Goal: Information Seeking & Learning: Learn about a topic

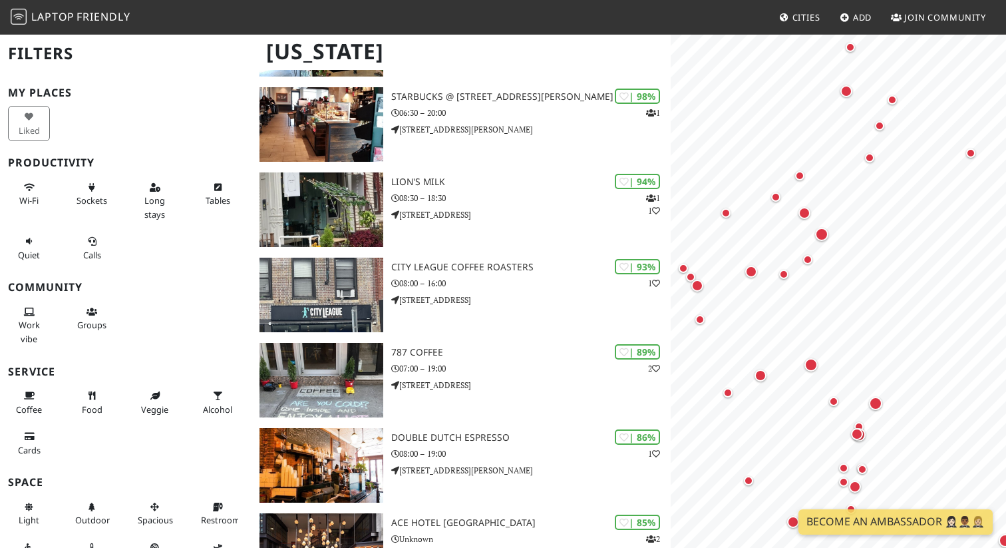
click at [525, 11] on nav "Laptop Friendly Cities Add Join Community" at bounding box center [503, 17] width 1006 height 35
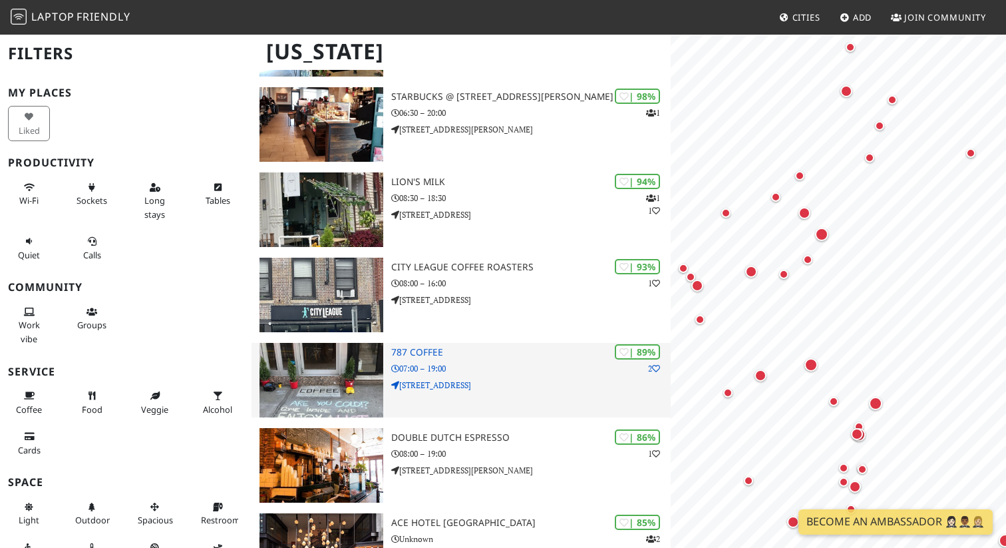
click at [509, 354] on h3 "787 Coffee" at bounding box center [530, 352] width 279 height 11
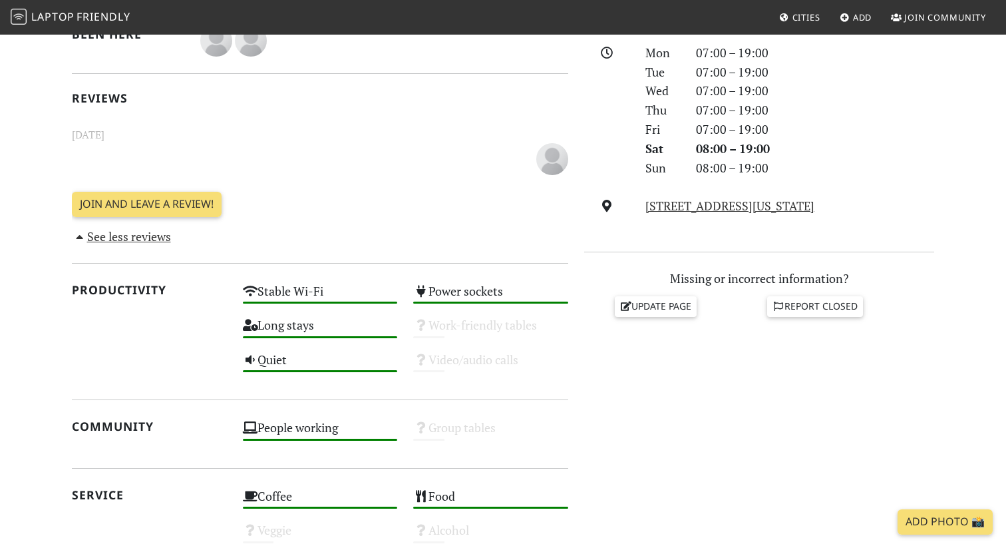
scroll to position [377, 0]
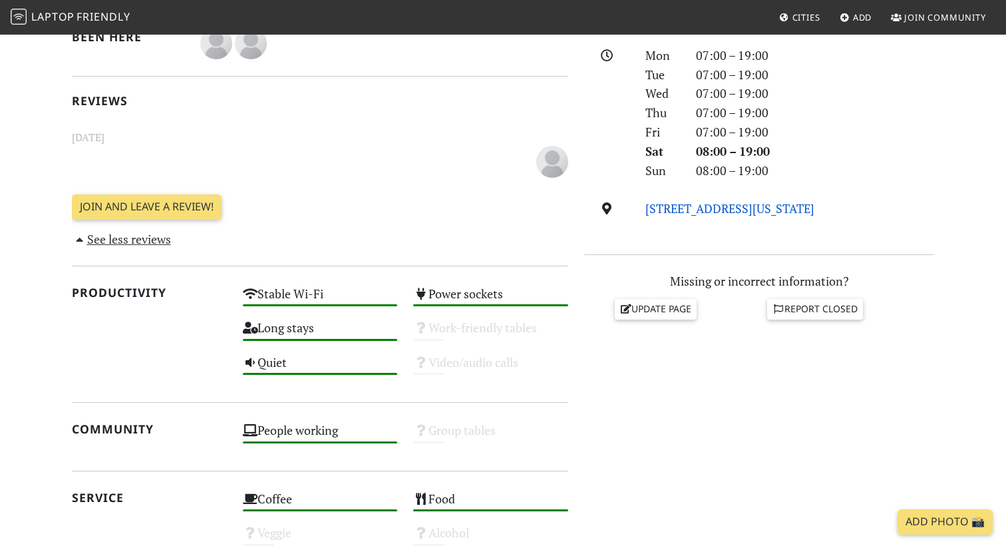
click at [693, 212] on link "69 Grand St, 11249, New York" at bounding box center [729, 208] width 169 height 16
click at [292, 103] on h2 "Reviews" at bounding box center [320, 101] width 496 height 14
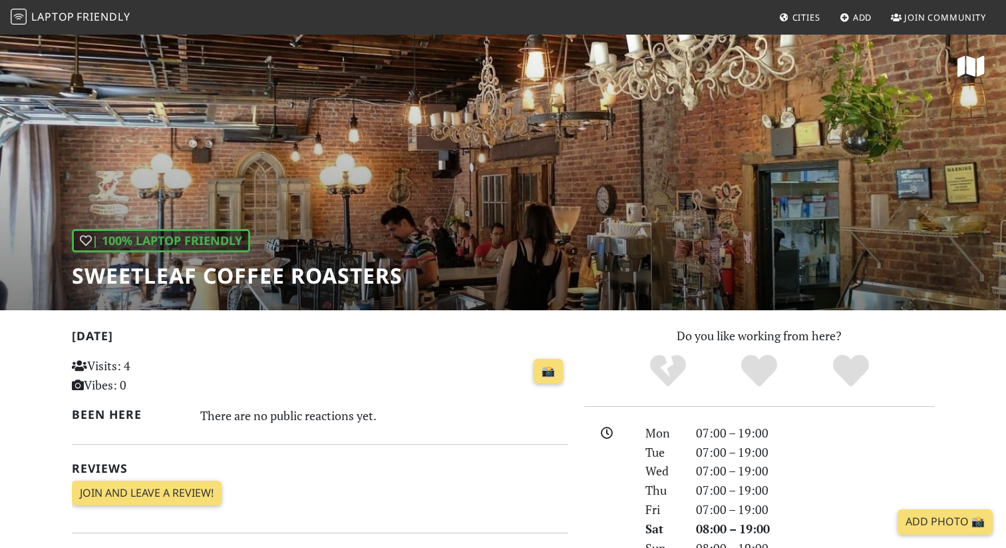
click at [490, 248] on div "| 100% Laptop Friendly Sweetleaf Coffee Roasters" at bounding box center [503, 171] width 1006 height 277
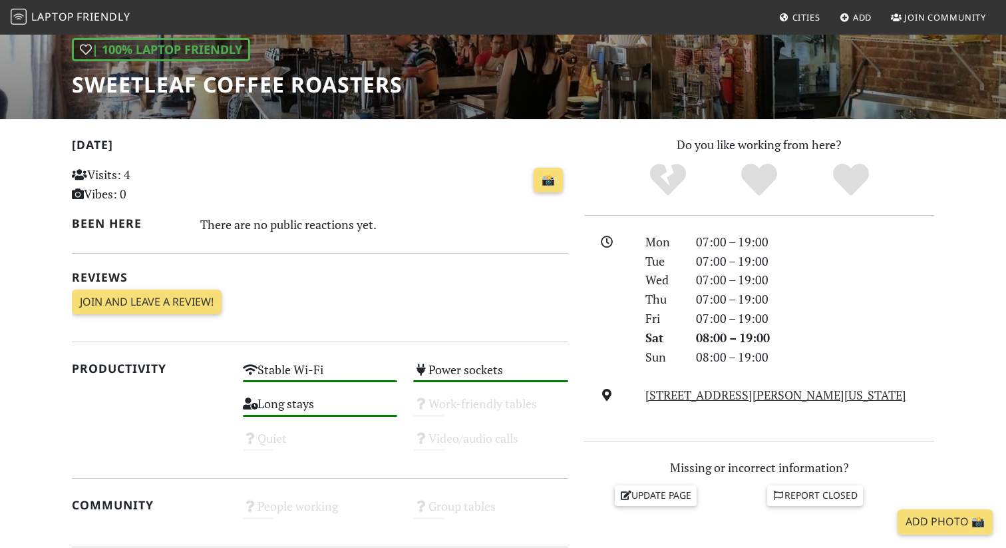
scroll to position [216, 0]
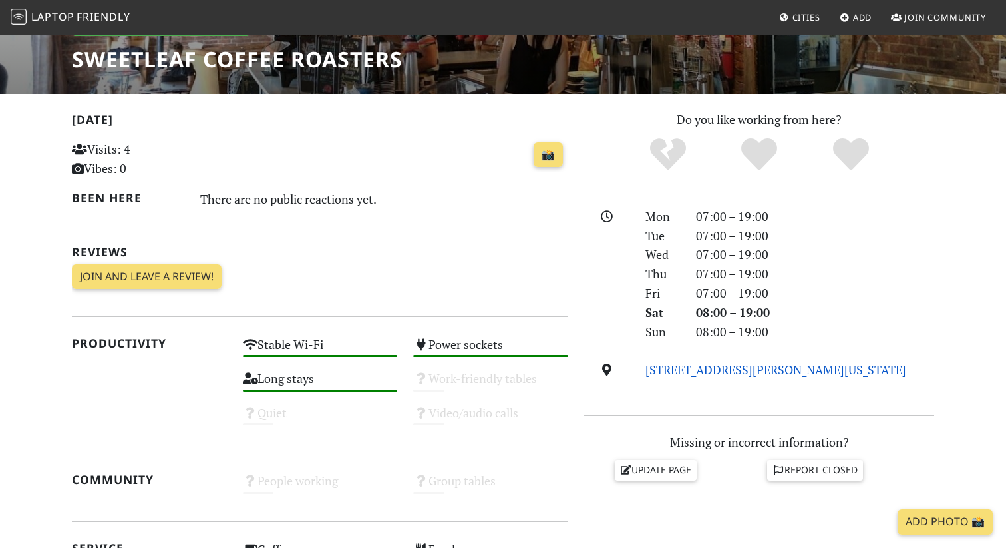
click at [719, 369] on link "159 Freeman St, 11222, New York" at bounding box center [775, 369] width 261 height 16
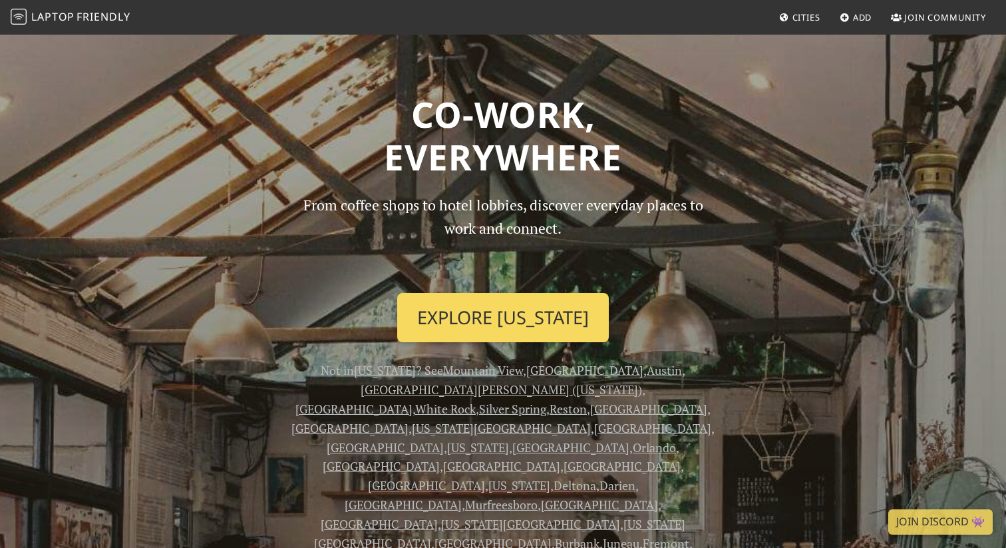
click at [510, 315] on link "Explore [US_STATE]" at bounding box center [503, 317] width 212 height 49
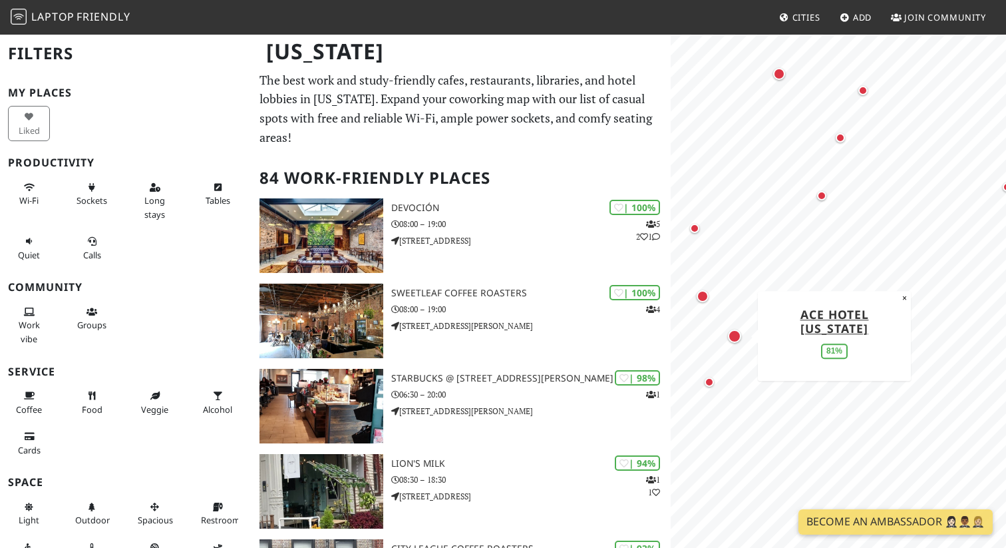
click at [735, 337] on div "Map marker" at bounding box center [734, 335] width 13 height 13
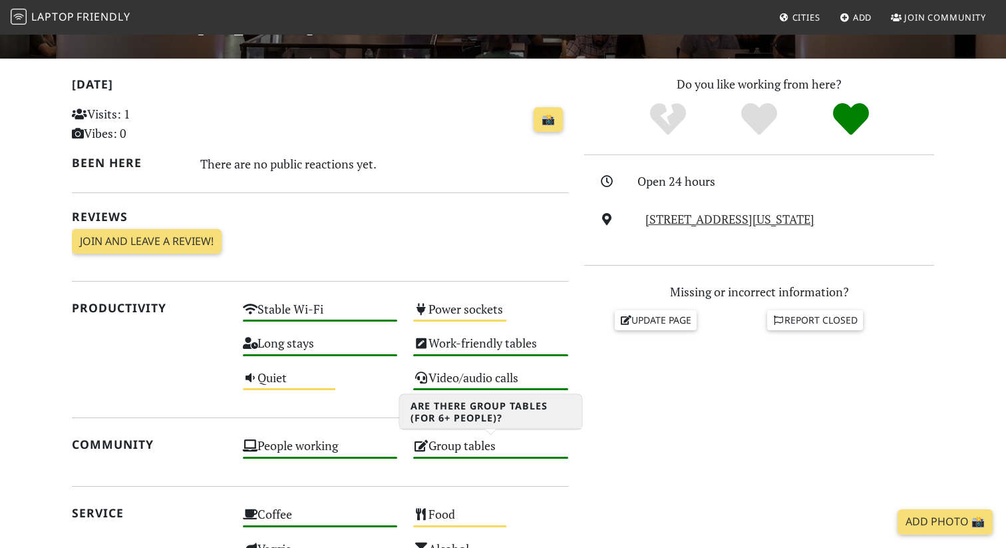
scroll to position [156, 0]
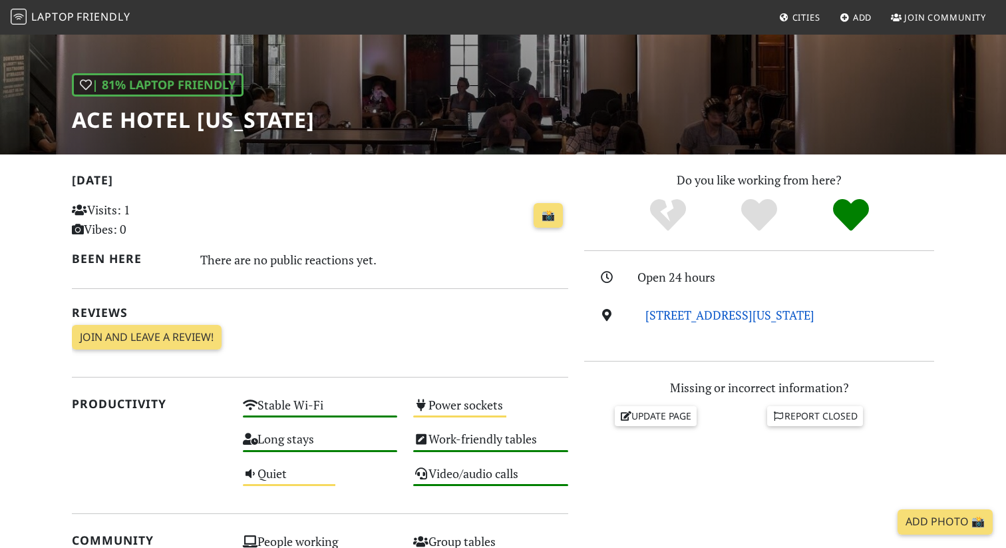
click at [722, 315] on link "20 W 29th St, 10001, New York" at bounding box center [729, 315] width 169 height 16
